Goal: Check status

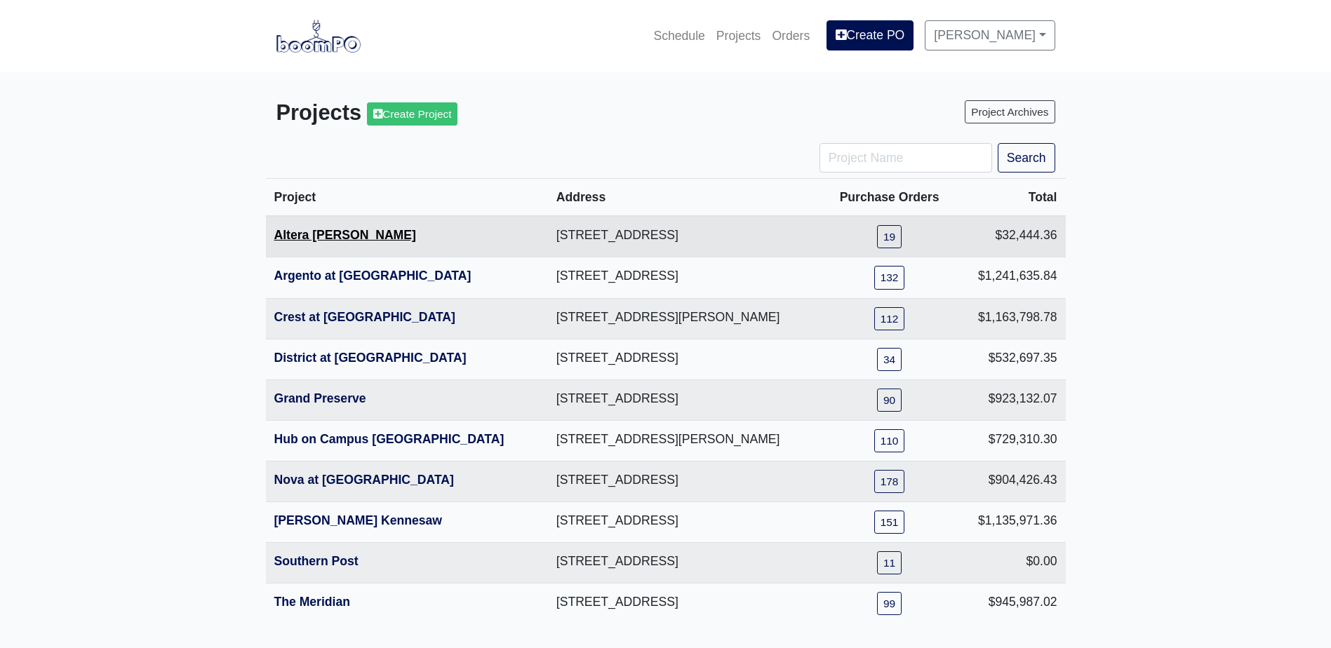
click at [323, 234] on link "Altera [PERSON_NAME]" at bounding box center [345, 235] width 142 height 14
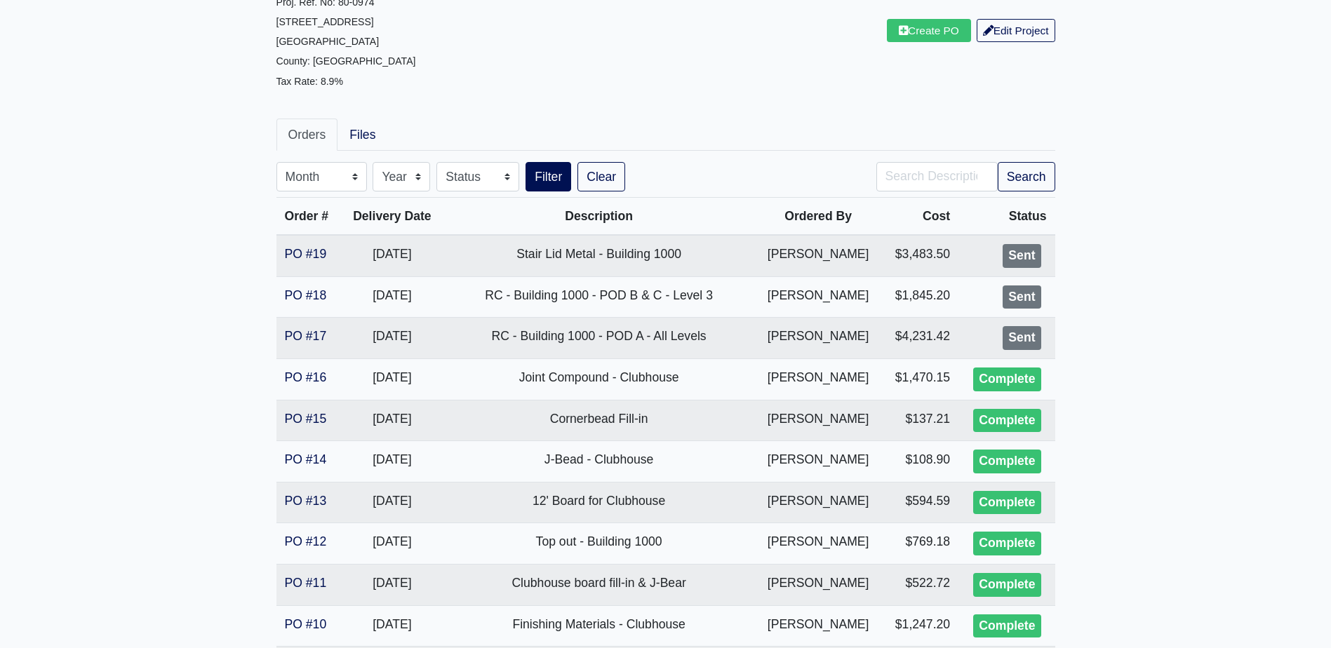
scroll to position [140, 0]
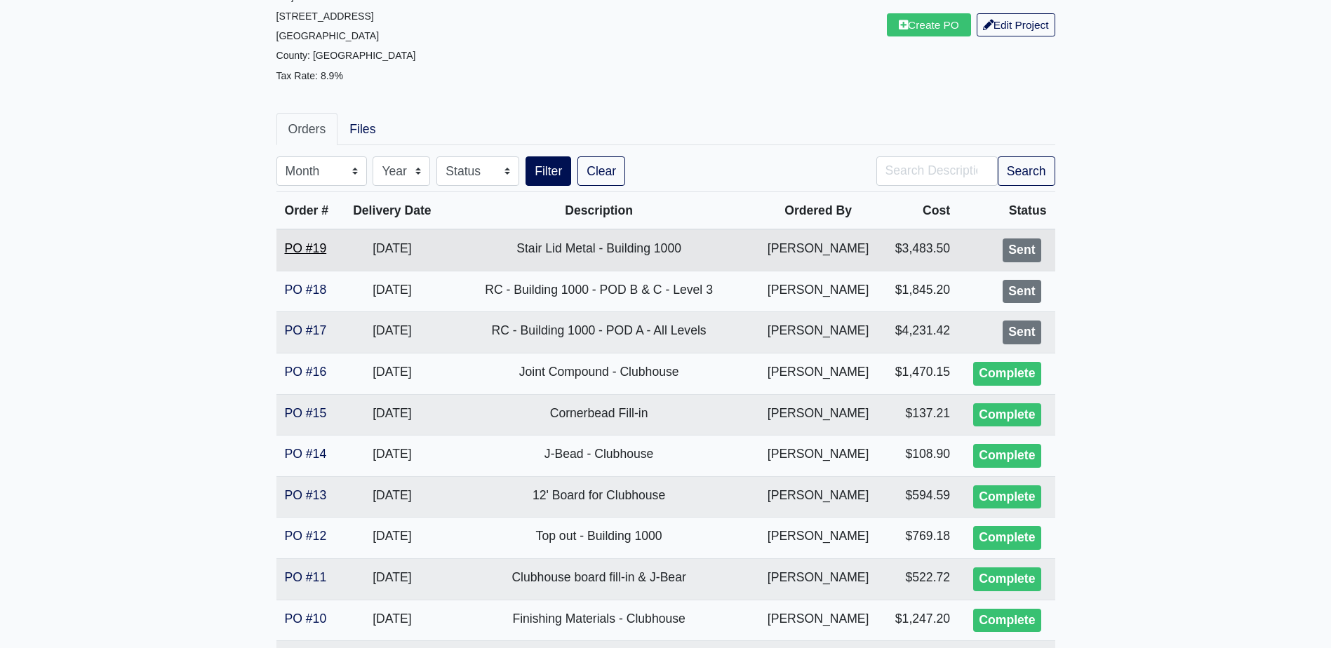
click at [315, 242] on link "PO #19" at bounding box center [306, 248] width 42 height 14
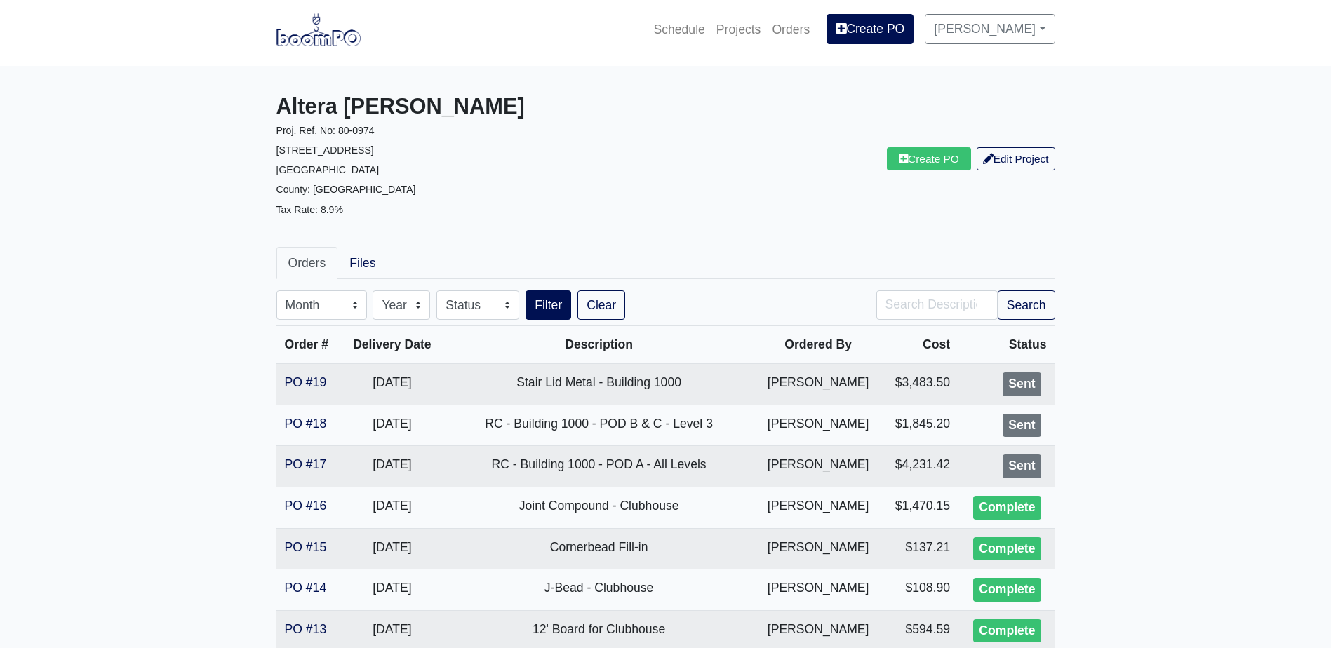
scroll to position [0, 0]
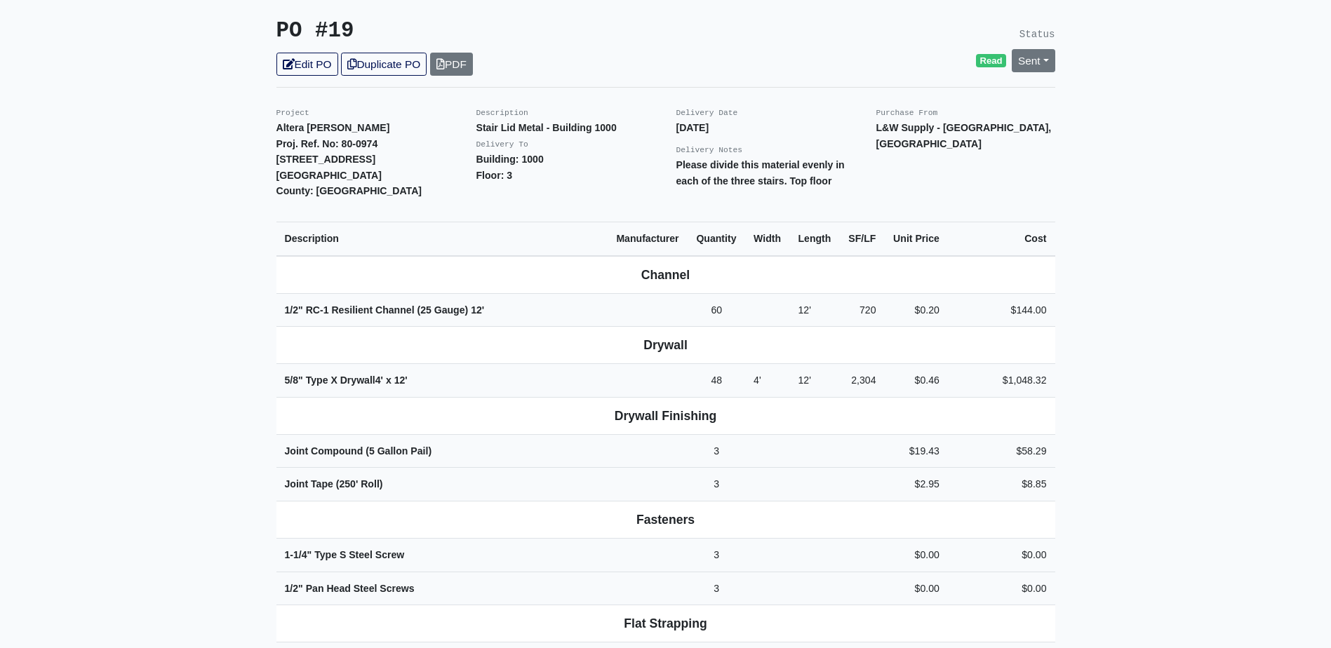
scroll to position [281, 0]
